Goal: Check status: Check status

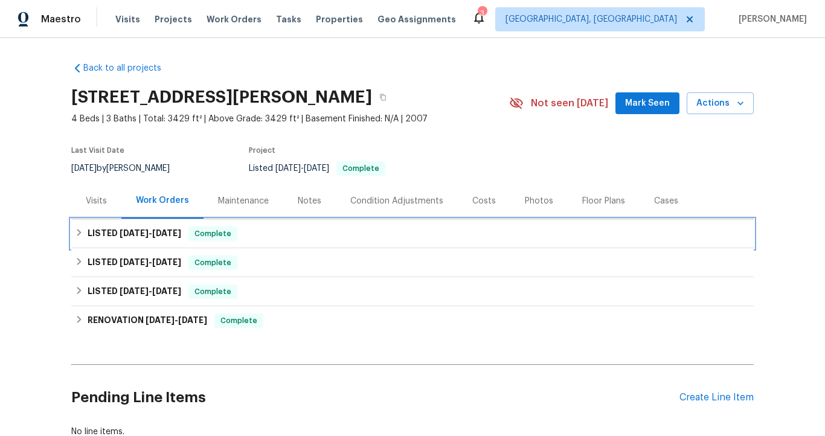
click at [163, 233] on span "[DATE]" at bounding box center [166, 233] width 29 height 8
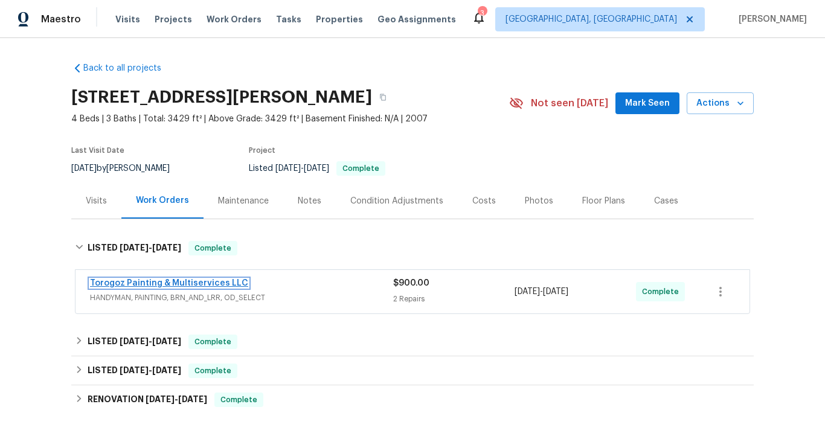
click at [174, 282] on link "Torogoz Painting & Multiservices LLC" at bounding box center [169, 283] width 158 height 8
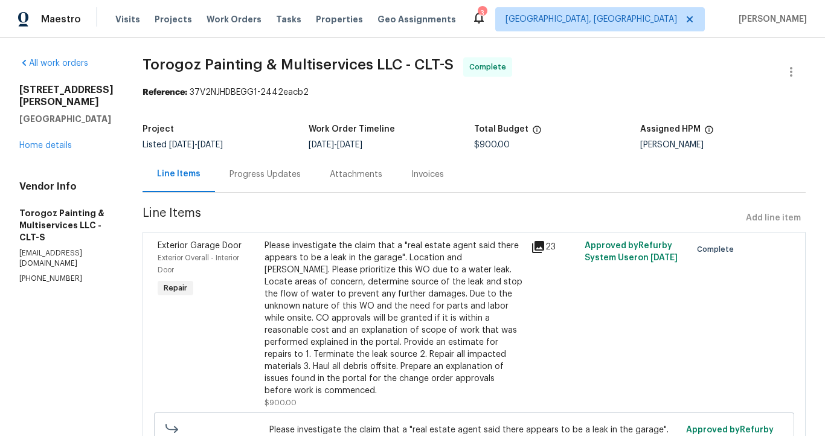
click at [444, 171] on div "Invoices" at bounding box center [427, 174] width 33 height 12
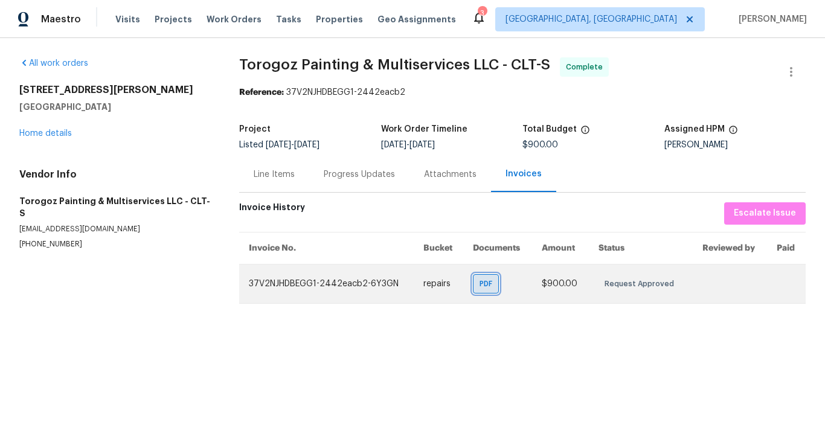
click at [482, 284] on span "PDF" at bounding box center [488, 284] width 18 height 12
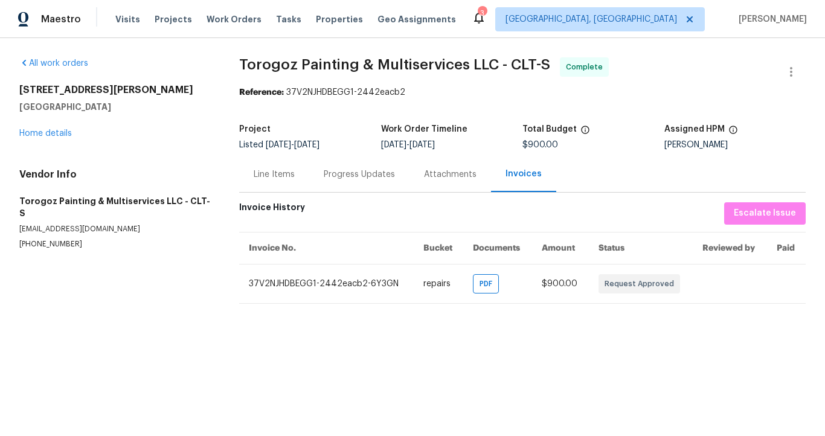
click at [341, 182] on div "Progress Updates" at bounding box center [359, 174] width 100 height 36
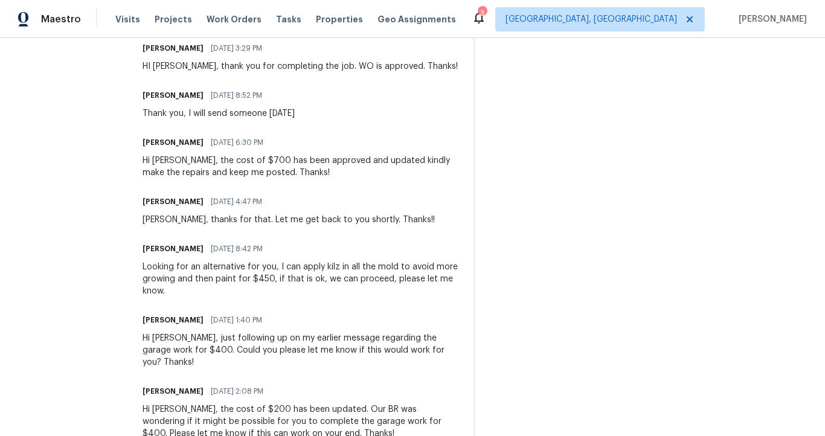
scroll to position [379, 0]
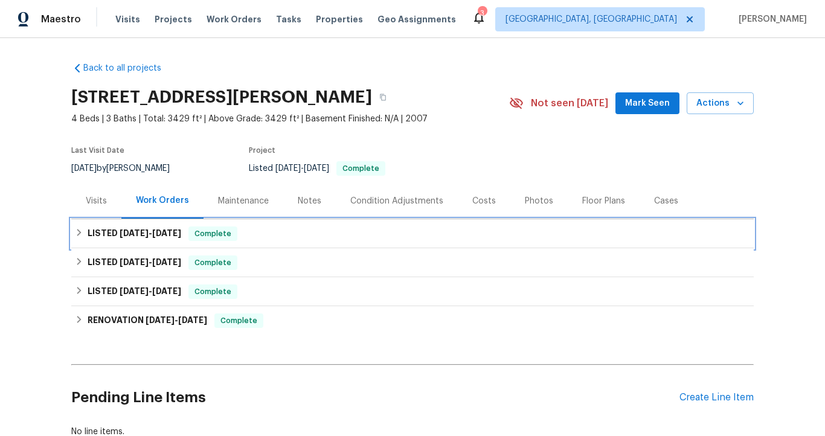
click at [179, 229] on span "[DATE]" at bounding box center [166, 233] width 29 height 8
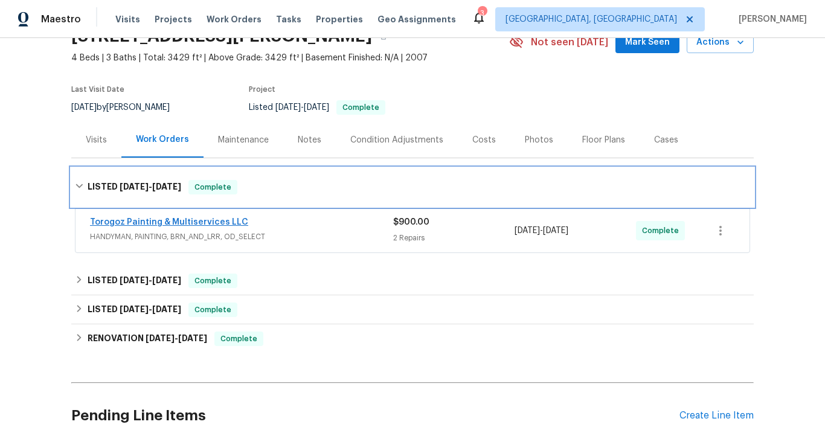
scroll to position [66, 0]
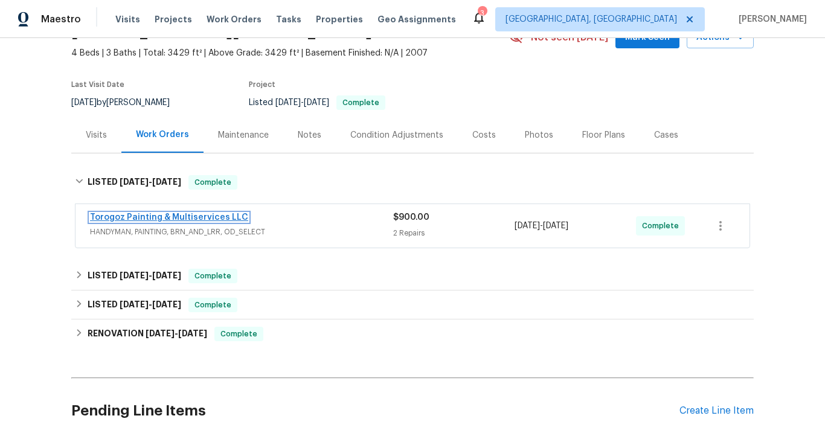
click at [214, 218] on link "Torogoz Painting & Multiservices LLC" at bounding box center [169, 217] width 158 height 8
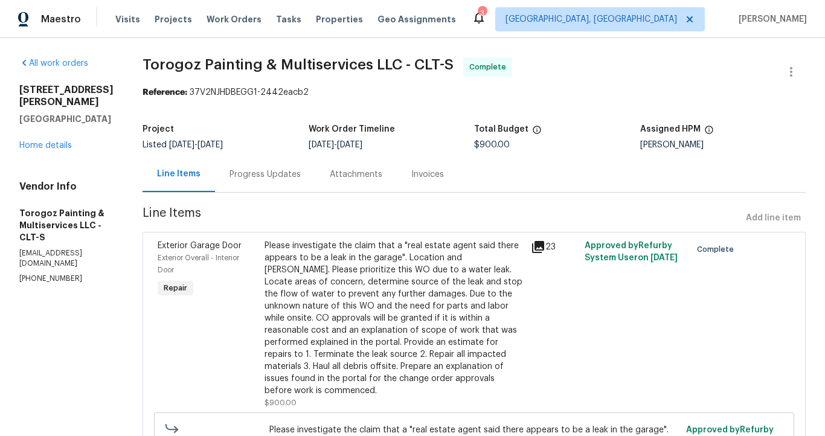
click at [543, 244] on icon at bounding box center [538, 247] width 12 height 12
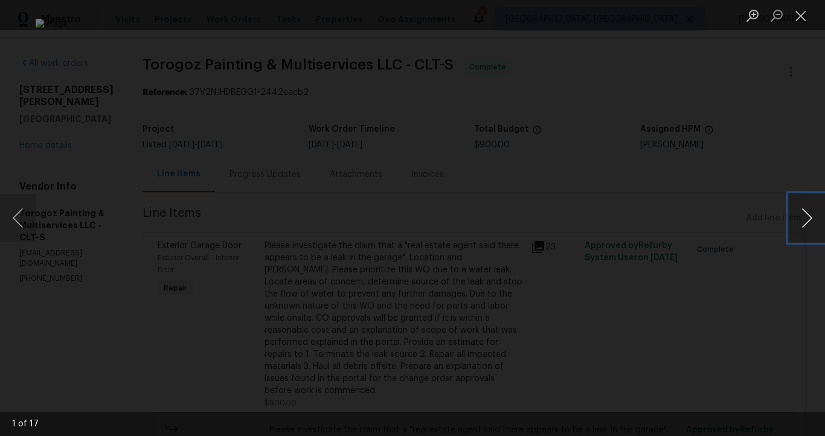
click at [805, 217] on button "Next image" at bounding box center [806, 218] width 36 height 48
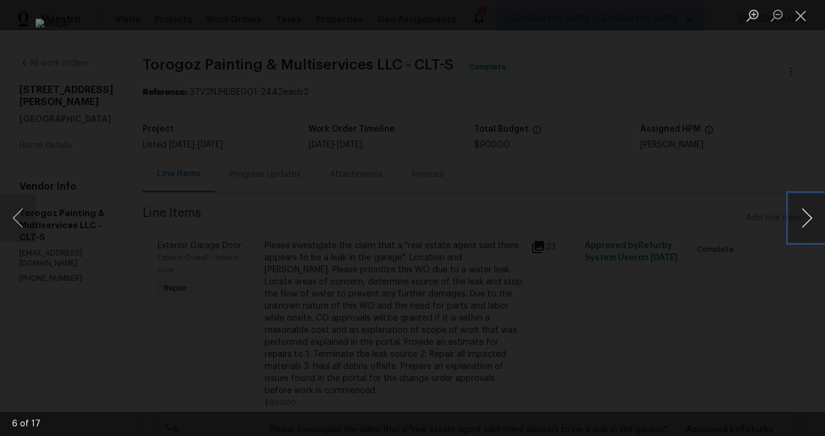
click at [805, 217] on button "Next image" at bounding box center [806, 218] width 36 height 48
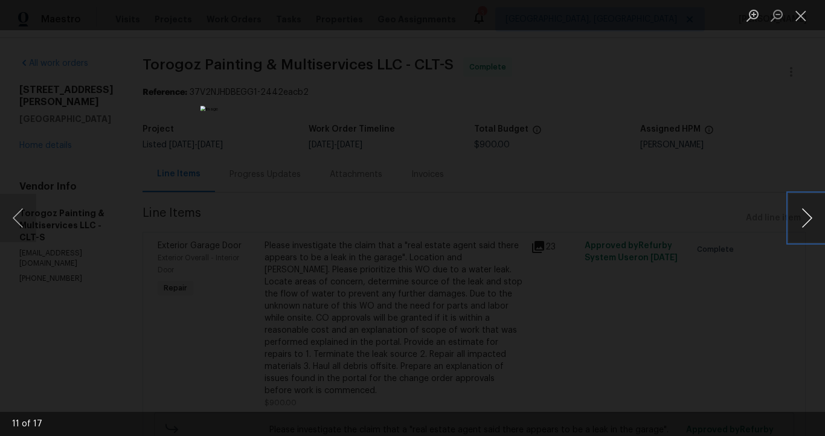
click at [805, 217] on button "Next image" at bounding box center [806, 218] width 36 height 48
click at [805, 218] on button "Next image" at bounding box center [806, 218] width 36 height 48
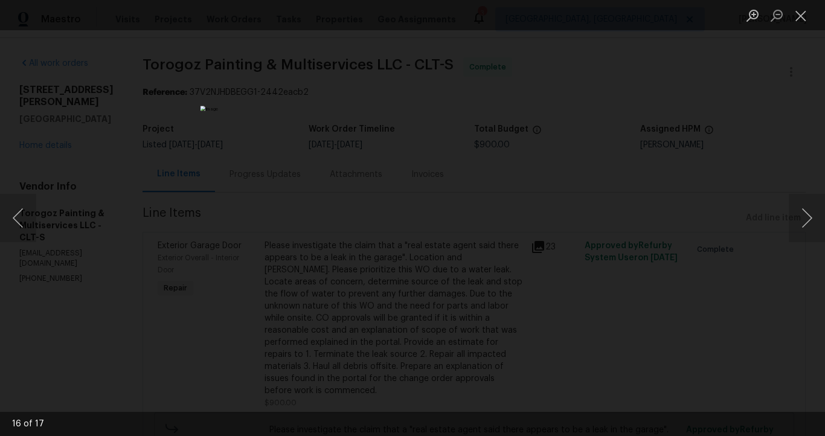
click at [734, 165] on div "Lightbox" at bounding box center [412, 218] width 825 height 436
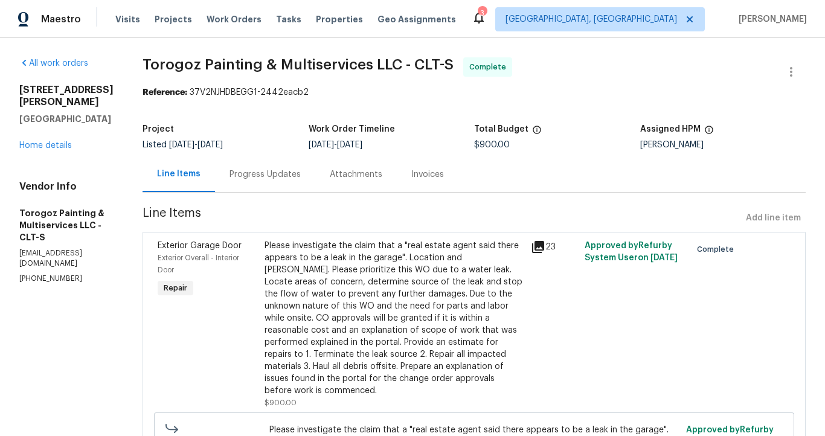
click at [284, 180] on div "Progress Updates" at bounding box center [264, 174] width 71 height 12
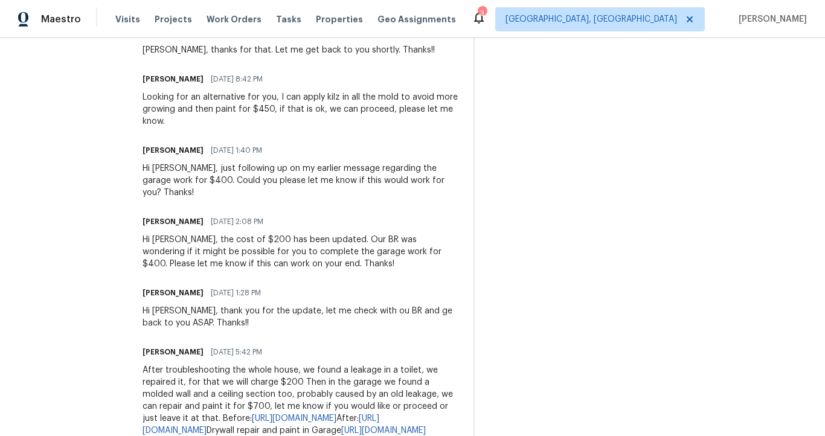
scroll to position [853, 0]
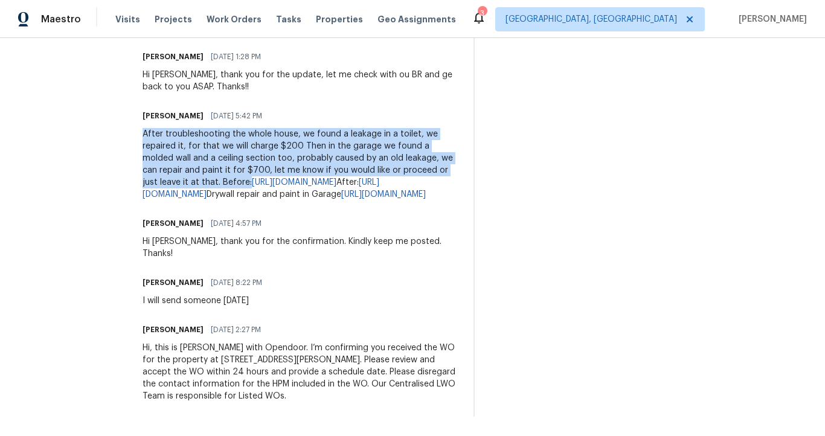
drag, startPoint x: 171, startPoint y: 77, endPoint x: 456, endPoint y: 121, distance: 288.3
click at [456, 128] on div "After troubleshooting the whole house, we found a leakage in a toilet, we repai…" at bounding box center [300, 164] width 316 height 72
copy div "After troubleshooting the whole house, we found a leakage in a toilet, we repai…"
